Goal: Task Accomplishment & Management: Manage account settings

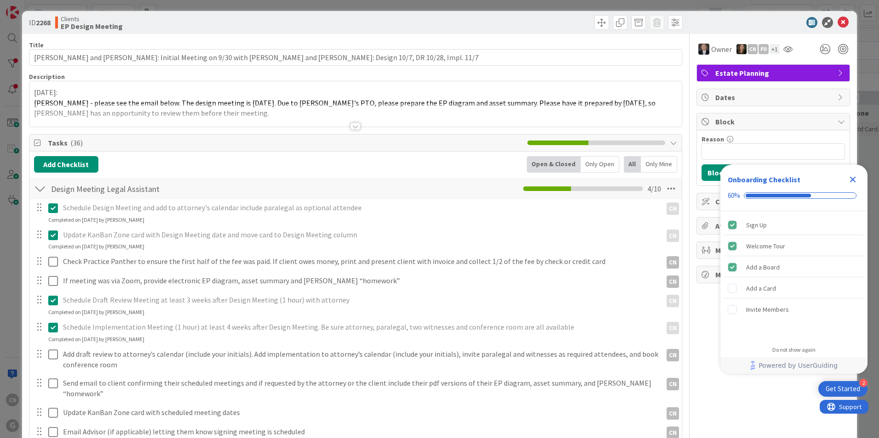
scroll to position [1, 0]
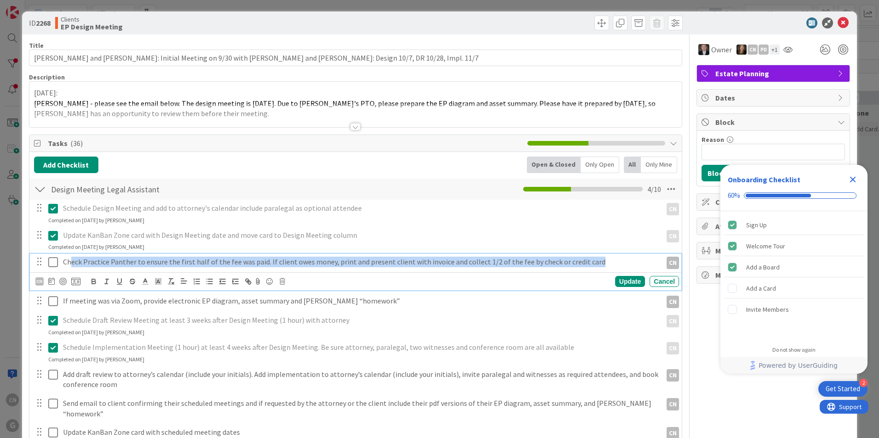
drag, startPoint x: 604, startPoint y: 261, endPoint x: 72, endPoint y: 261, distance: 531.7
click at [71, 264] on p "Check Practice Panther to ensure the first half of the fee was paid. If client …" at bounding box center [360, 262] width 595 height 11
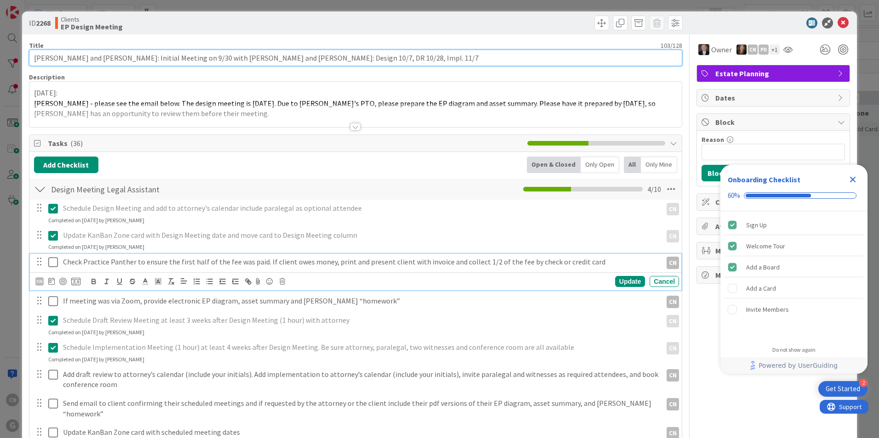
click at [402, 63] on input "[PERSON_NAME] and [PERSON_NAME]: Initial Meeting on 9/30 with [PERSON_NAME] and…" at bounding box center [355, 58] width 653 height 17
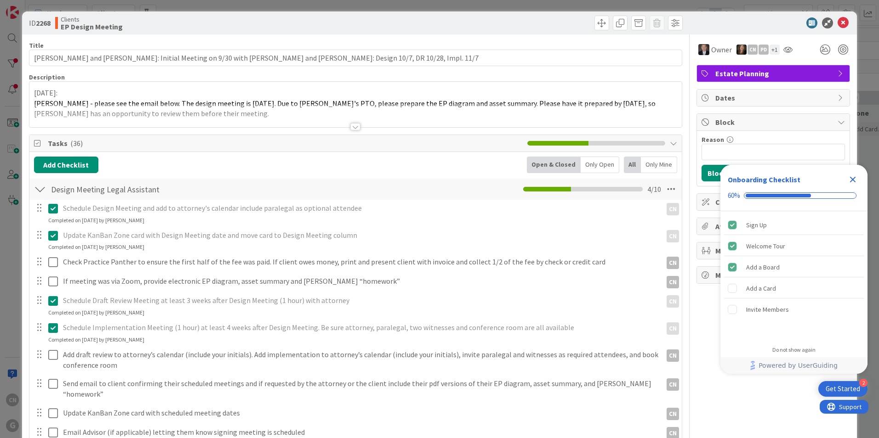
click at [216, 117] on div at bounding box center [355, 115] width 652 height 23
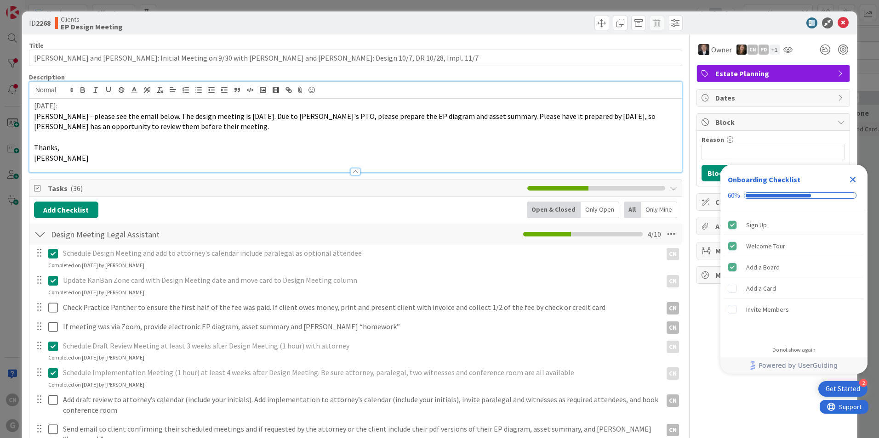
click at [33, 108] on div "[DATE]: [PERSON_NAME] - please see the email below. The design meeting is [DATE…" at bounding box center [355, 136] width 652 height 74
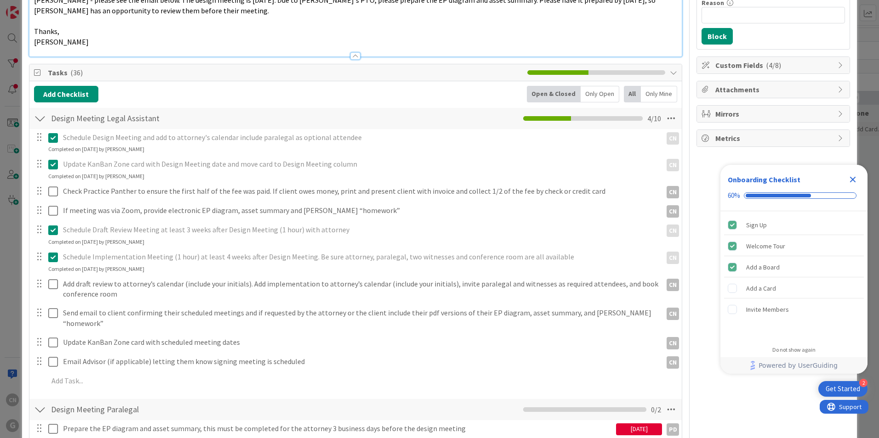
scroll to position [139, 0]
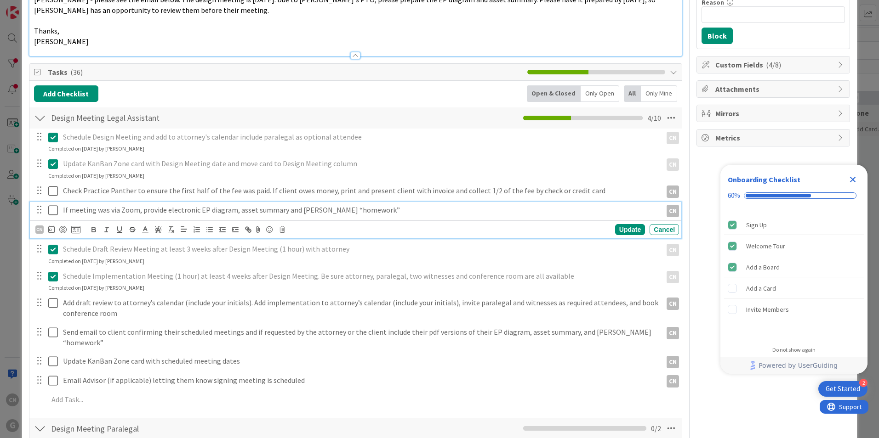
click at [366, 213] on p "If meeting was via Zoom, provide electronic EP diagram, asset summary and [PERS…" at bounding box center [360, 210] width 595 height 11
click at [282, 231] on icon at bounding box center [282, 230] width 6 height 6
click at [304, 272] on div "Delete" at bounding box center [306, 269] width 34 height 17
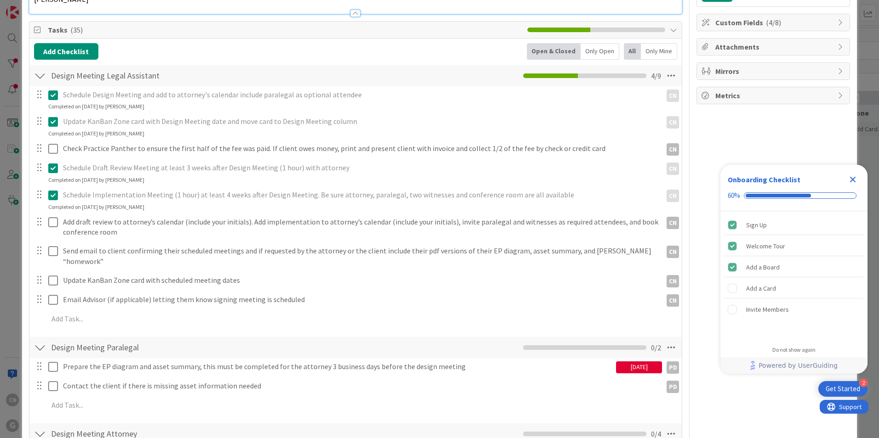
scroll to position [182, 0]
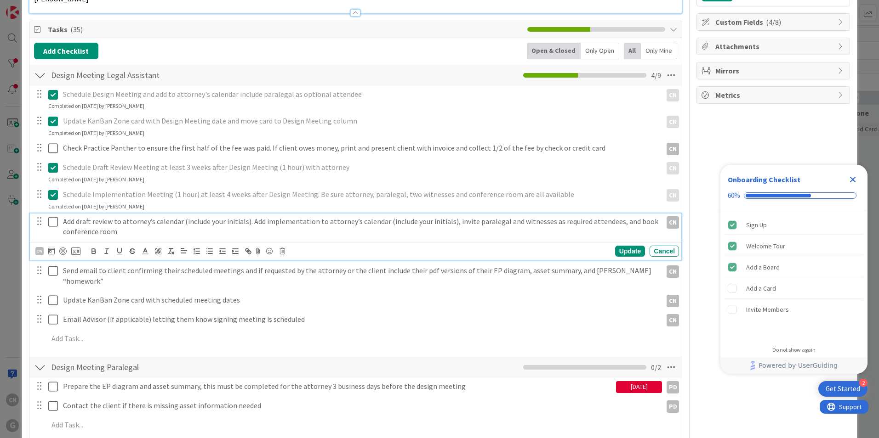
click at [54, 223] on icon at bounding box center [53, 221] width 10 height 11
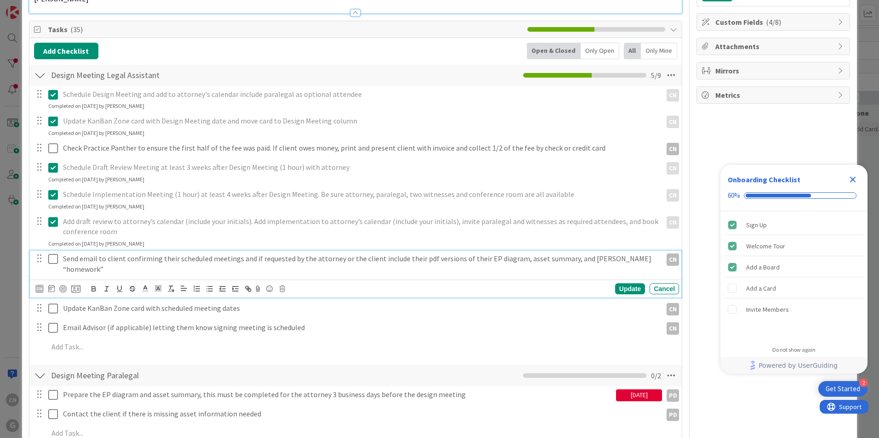
click at [51, 256] on icon at bounding box center [53, 259] width 10 height 11
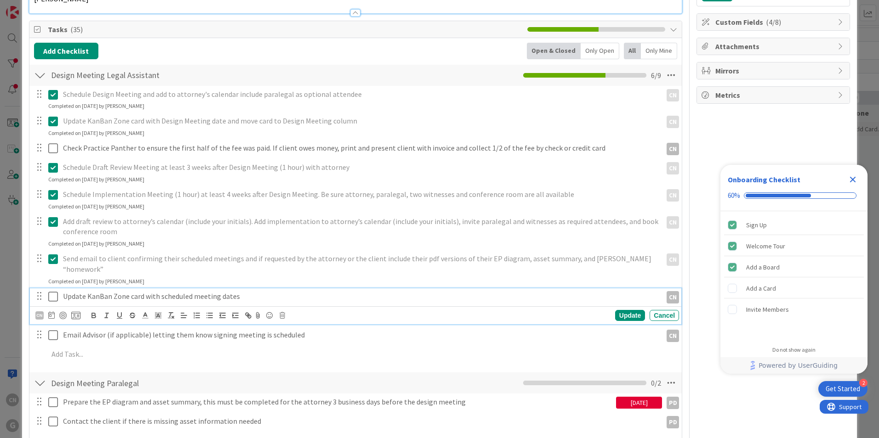
click at [53, 291] on icon at bounding box center [53, 296] width 10 height 11
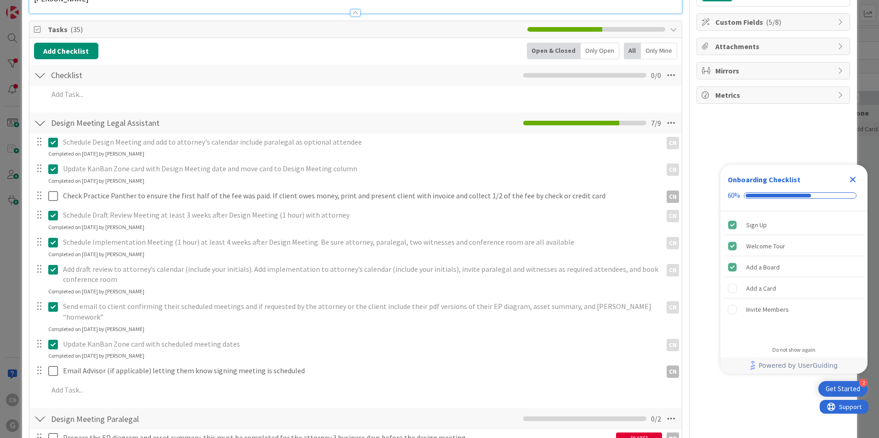
type input "Drafting [PERSON_NAME]"
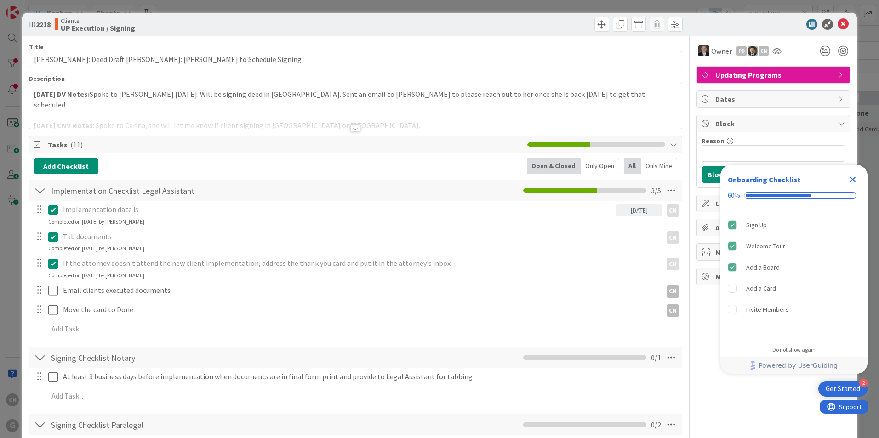
click at [33, 95] on div "9.19.2025 DV Notes: Spoke to Kathleen today. Will be signing deed in Indy. Sent…" at bounding box center [355, 107] width 652 height 41
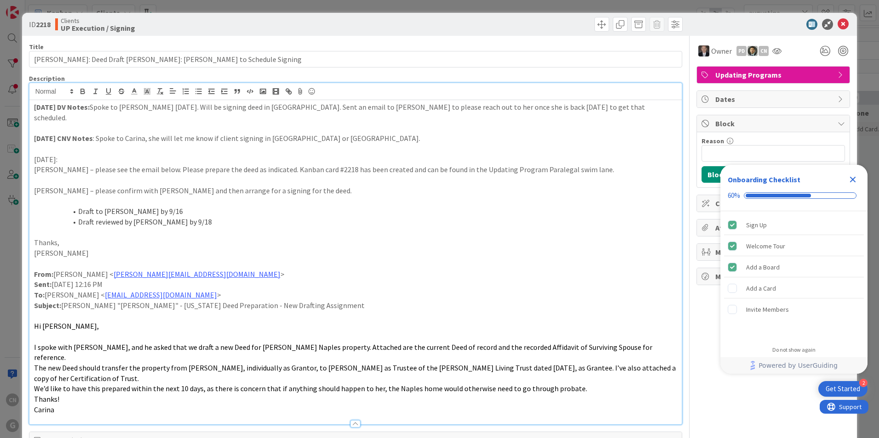
click at [33, 108] on div "9.19.2025 DV Notes: Spoke to Kathleen today. Will be signing deed in Indy. Sent…" at bounding box center [355, 262] width 652 height 324
